Goal: Information Seeking & Learning: Learn about a topic

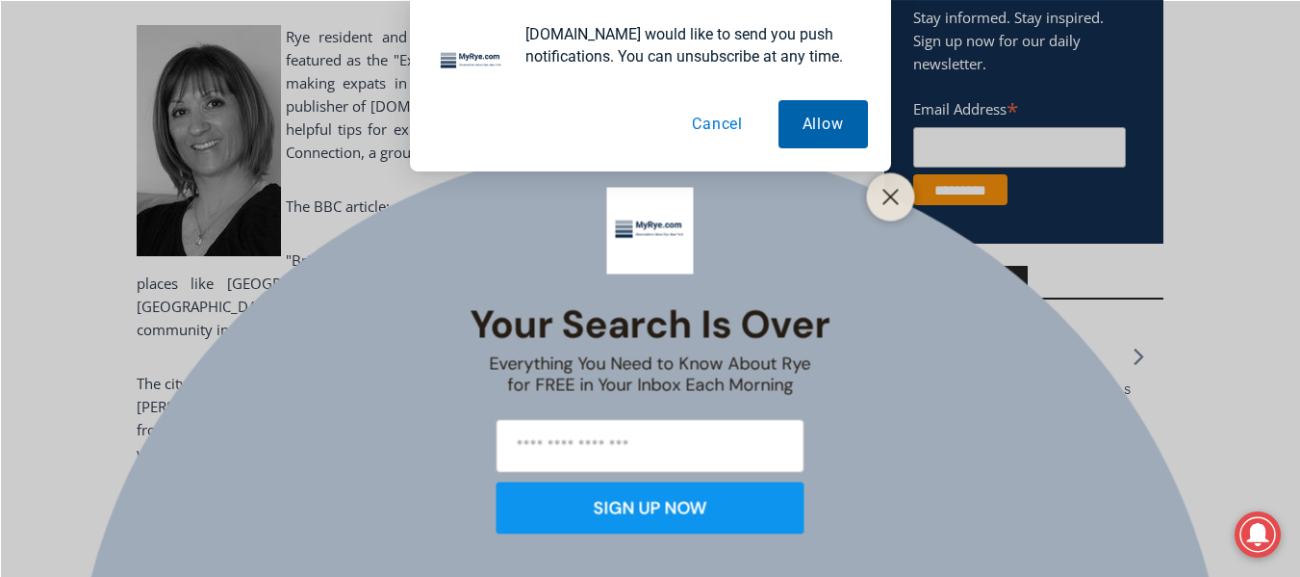
scroll to position [825, 0]
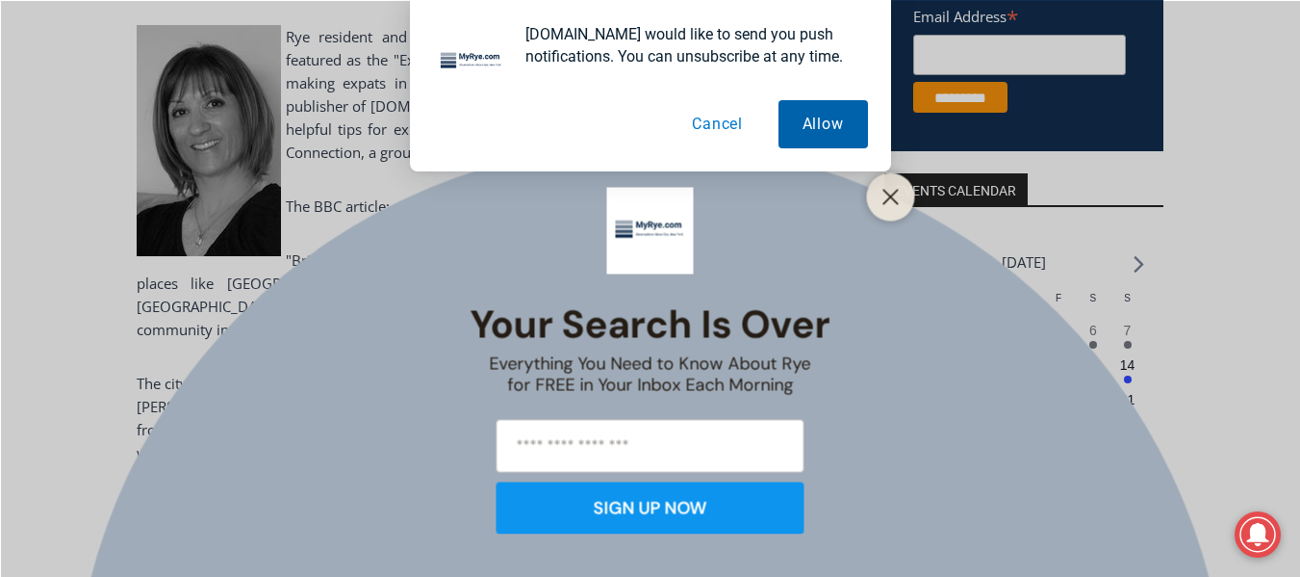
click at [835, 134] on button "Allow" at bounding box center [824, 124] width 90 height 48
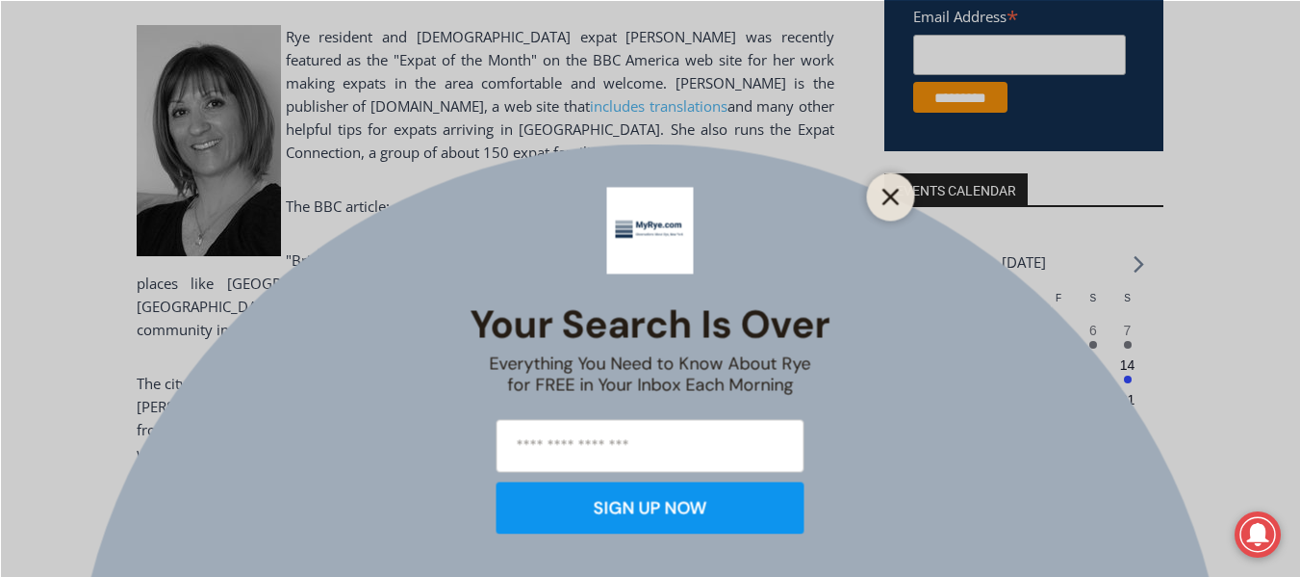
scroll to position [0, 0]
click at [890, 201] on icon "Close" at bounding box center [891, 196] width 17 height 17
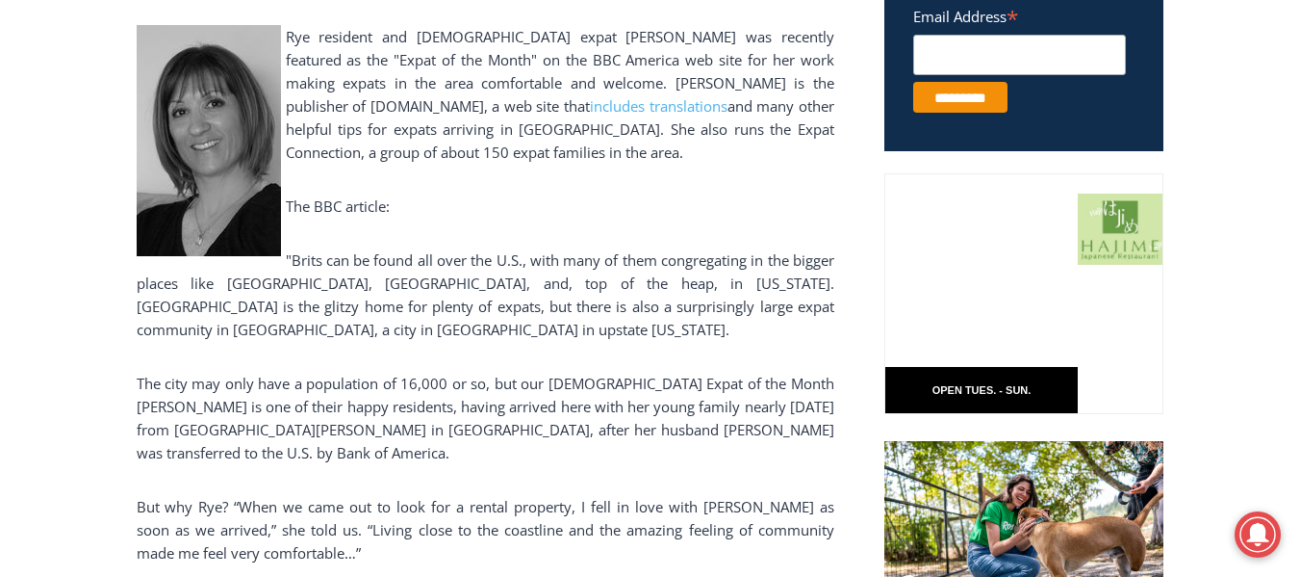
click at [724, 208] on p "The BBC article:" at bounding box center [486, 205] width 698 height 23
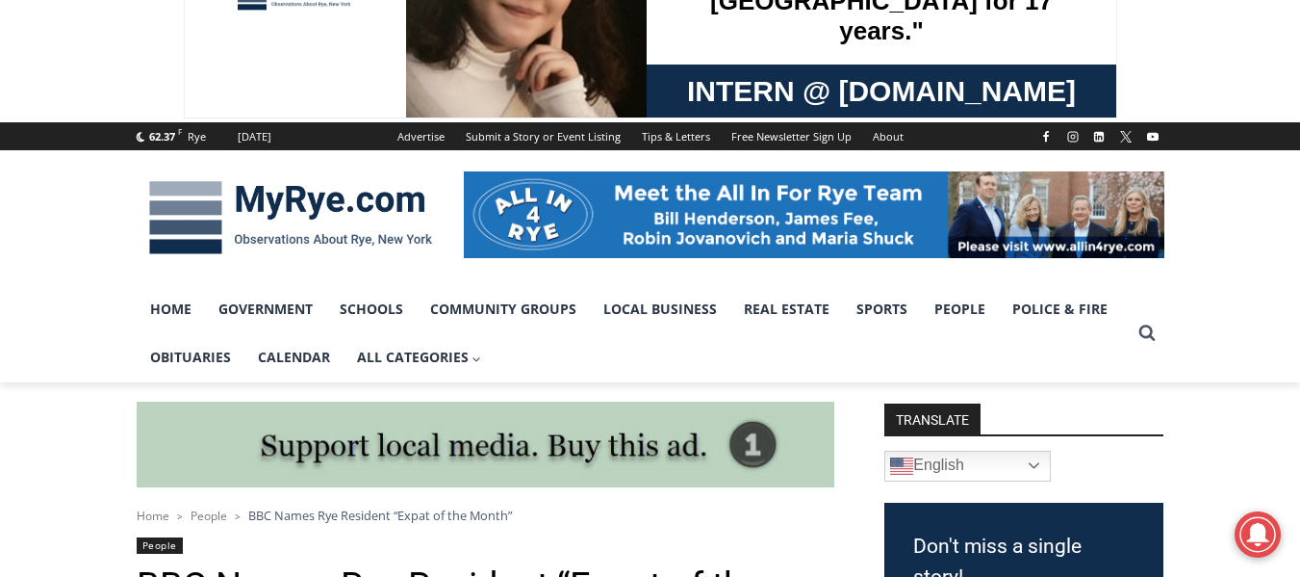
scroll to position [93, 0]
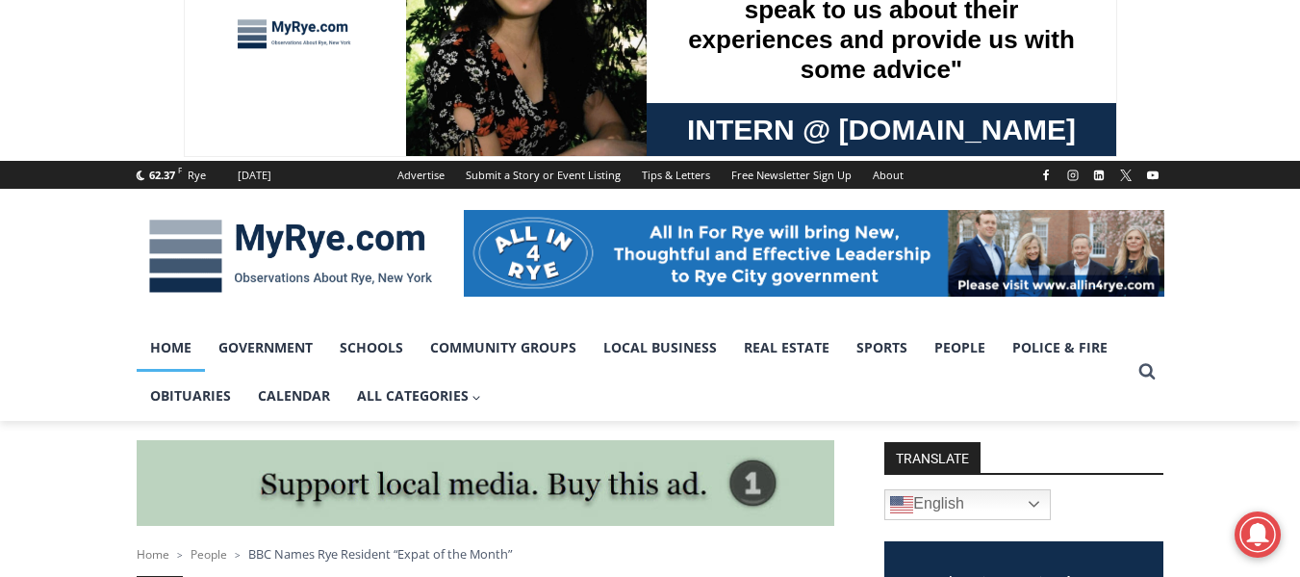
click at [148, 347] on link "Home" at bounding box center [171, 347] width 68 height 48
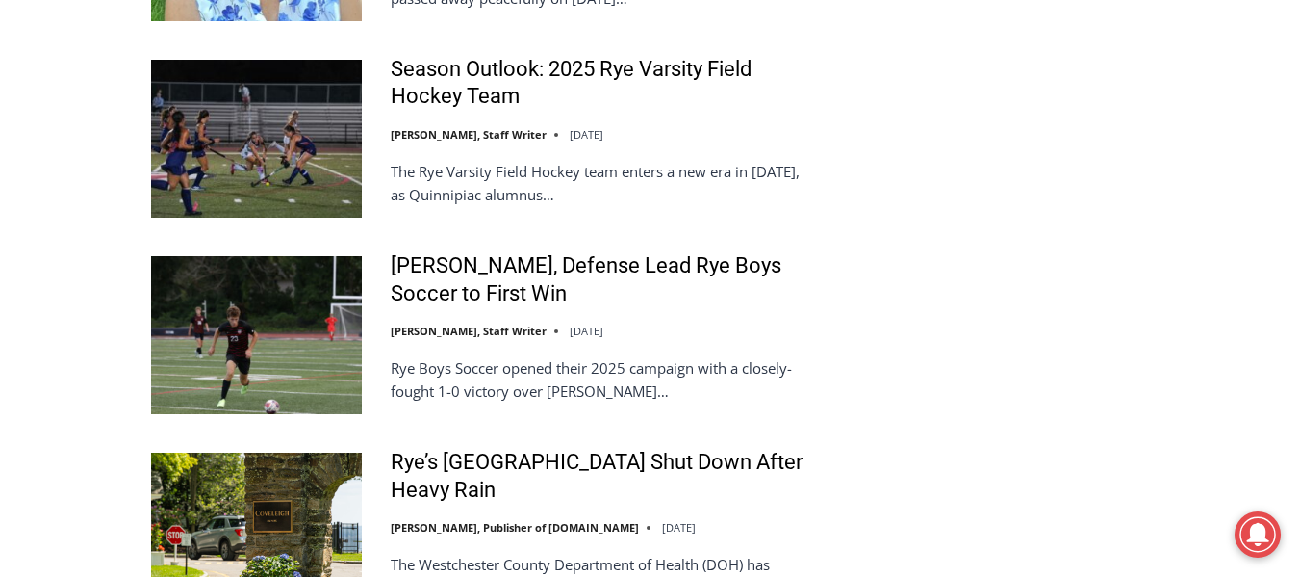
scroll to position [4162, 0]
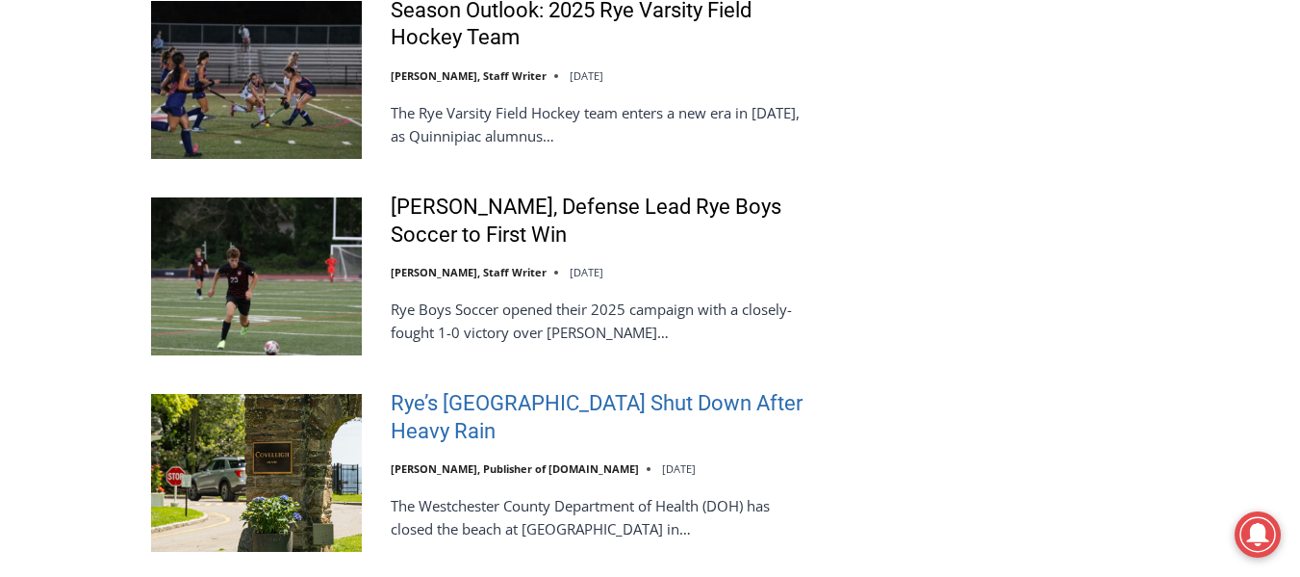
click at [502, 390] on link "Rye’s Coveleigh Beach Shut Down After Heavy Rain" at bounding box center [602, 417] width 423 height 55
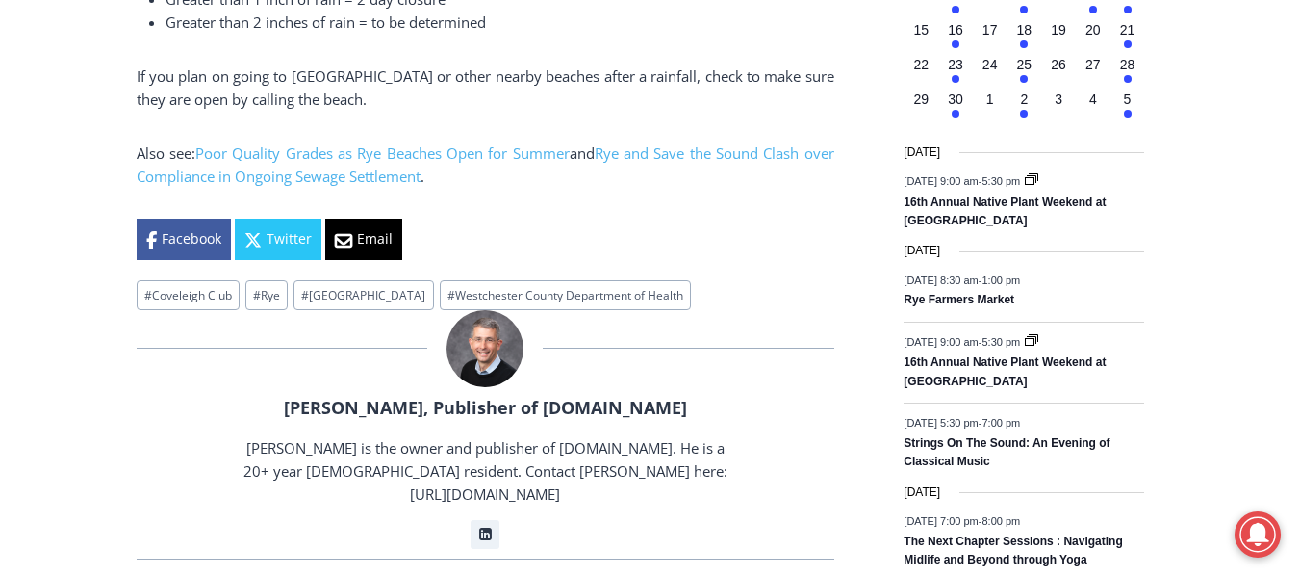
scroll to position [2272, 0]
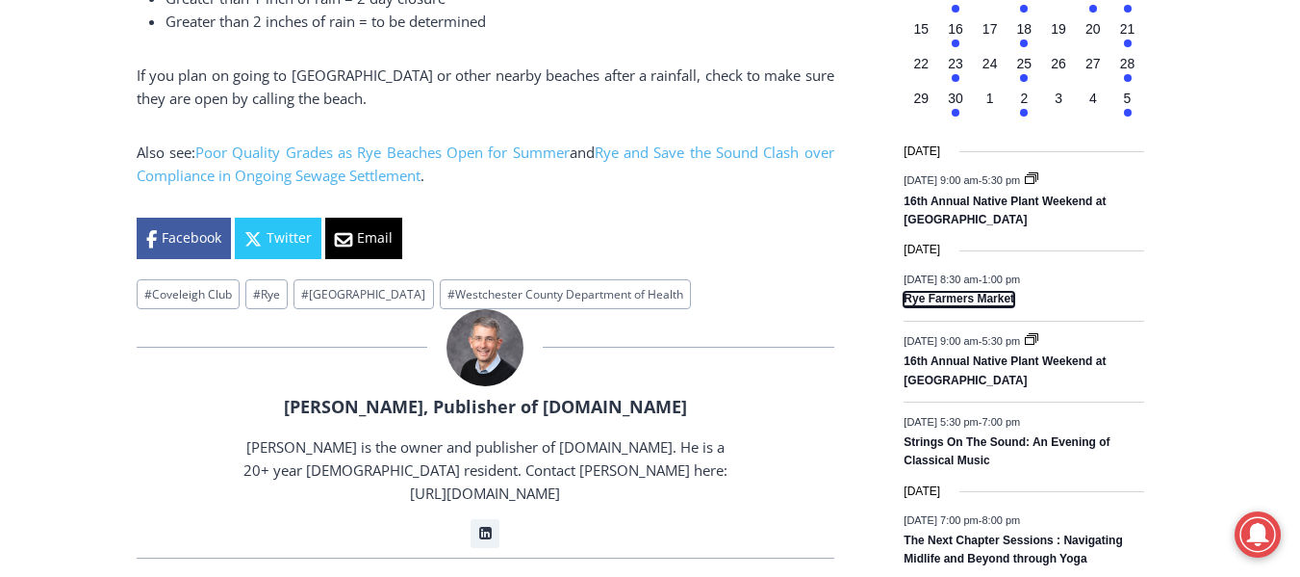
click at [966, 294] on link "Rye Farmers Market" at bounding box center [959, 299] width 111 height 15
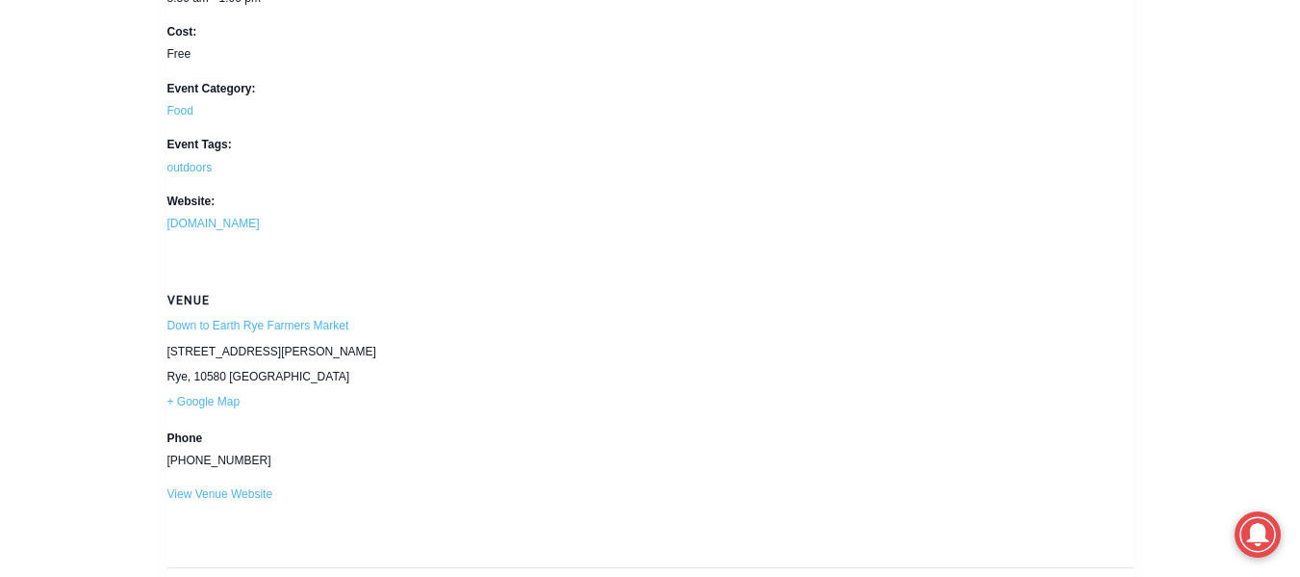
scroll to position [1486, 0]
